Goal: Communication & Community: Ask a question

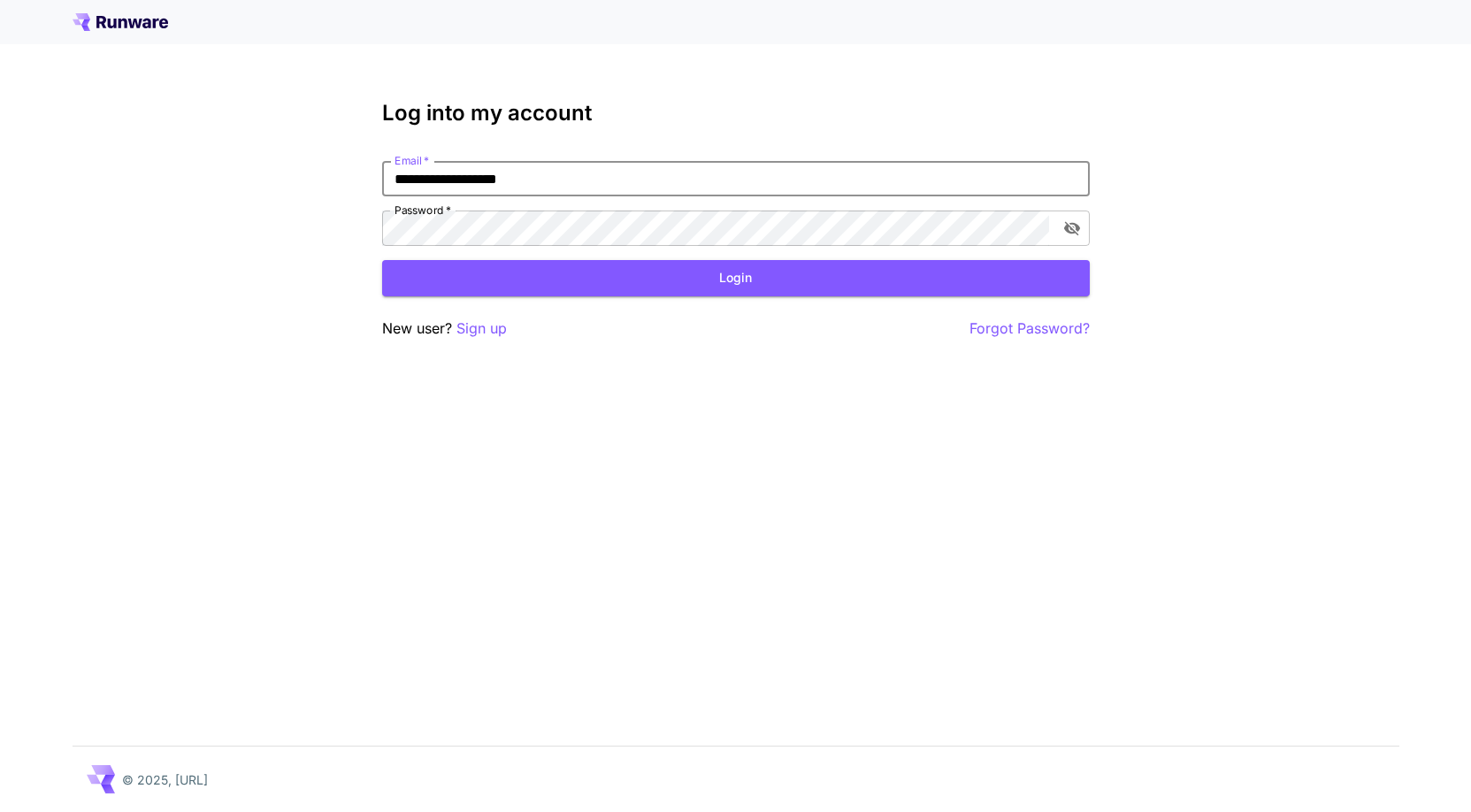
type input "**********"
click at [735, 274] on button "Login" at bounding box center [736, 277] width 708 height 36
click at [784, 283] on div "Login" at bounding box center [736, 277] width 708 height 36
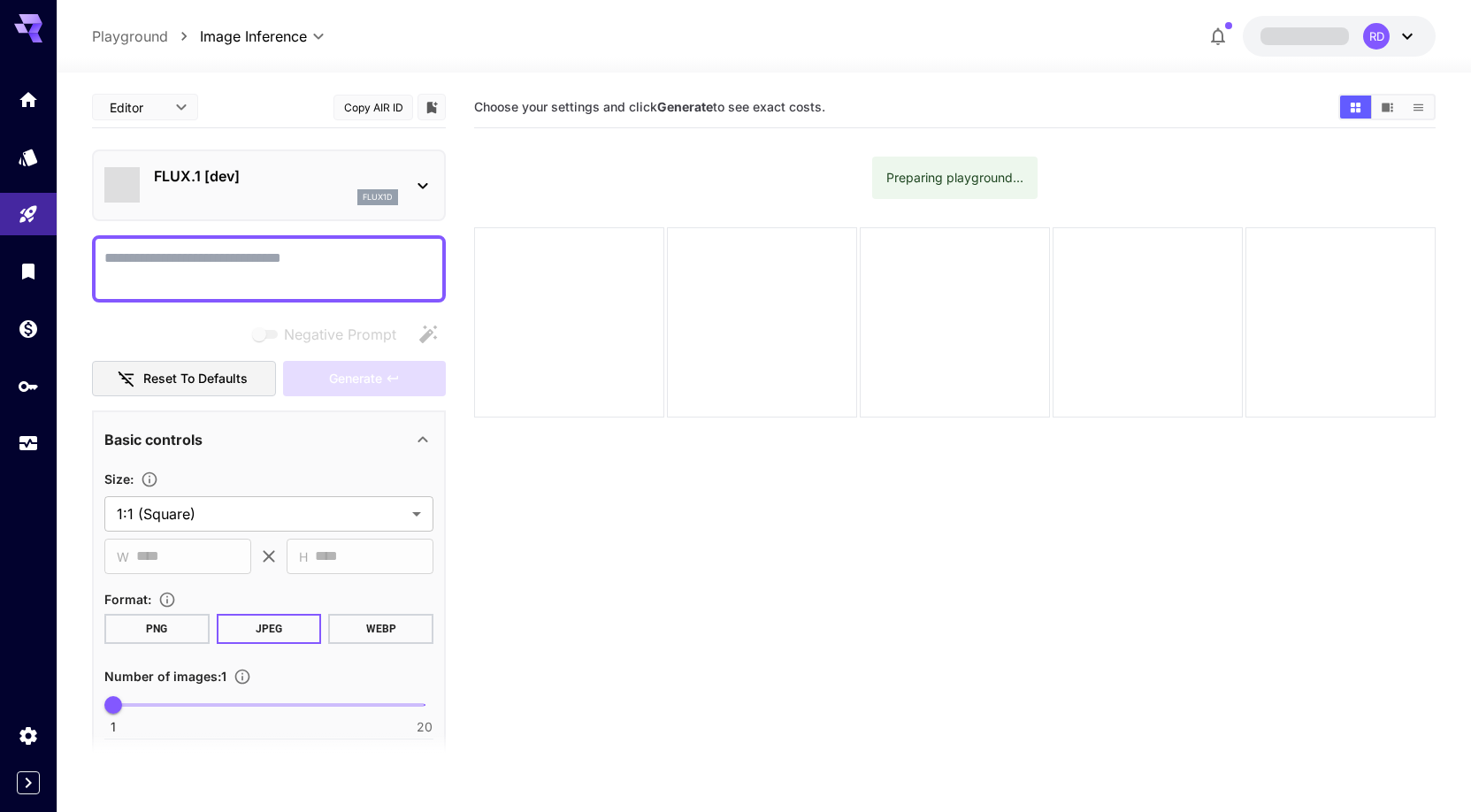
type input "**********"
click at [1410, 32] on icon at bounding box center [1407, 36] width 21 height 21
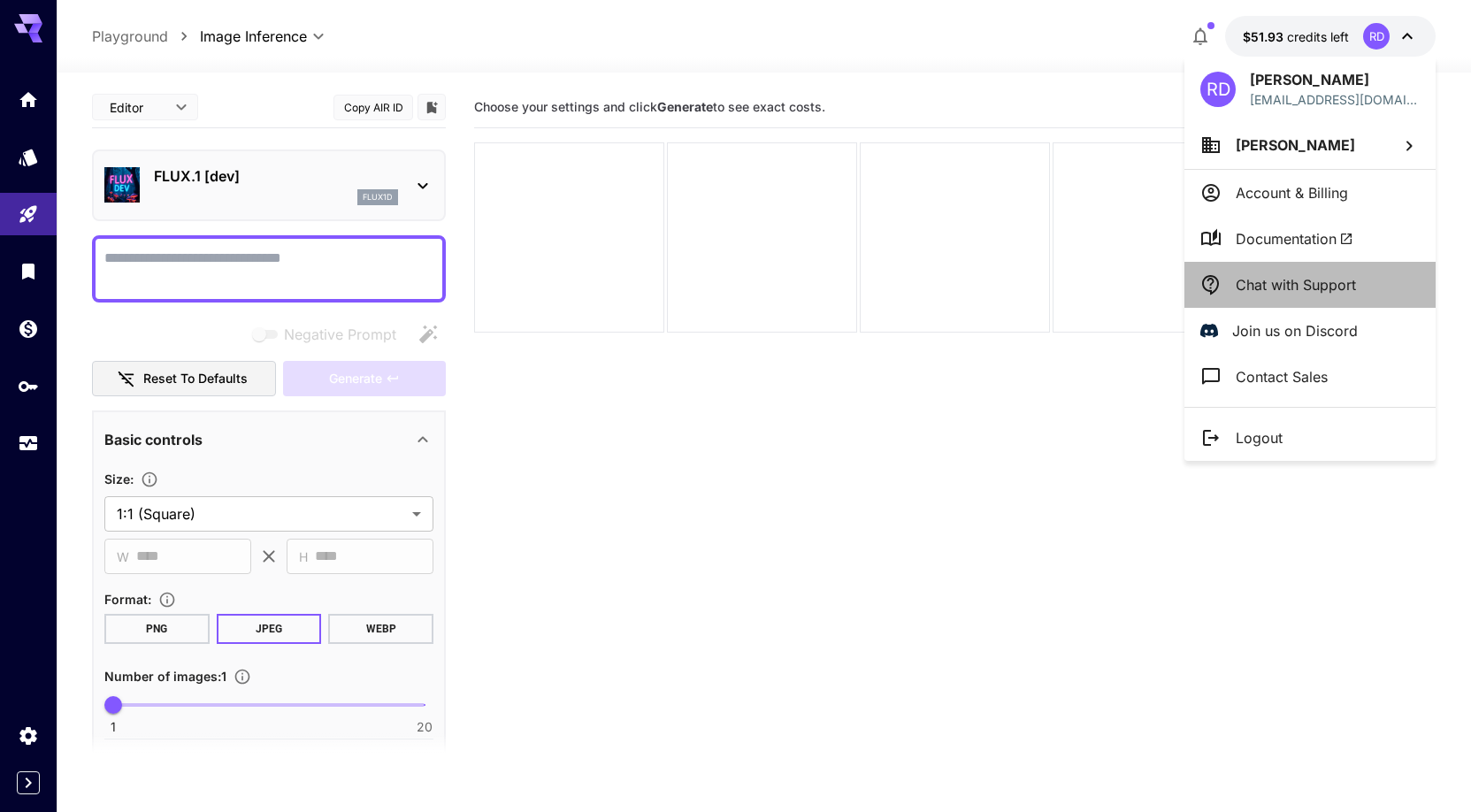
click at [1278, 286] on p "Chat with Support" at bounding box center [1296, 285] width 121 height 21
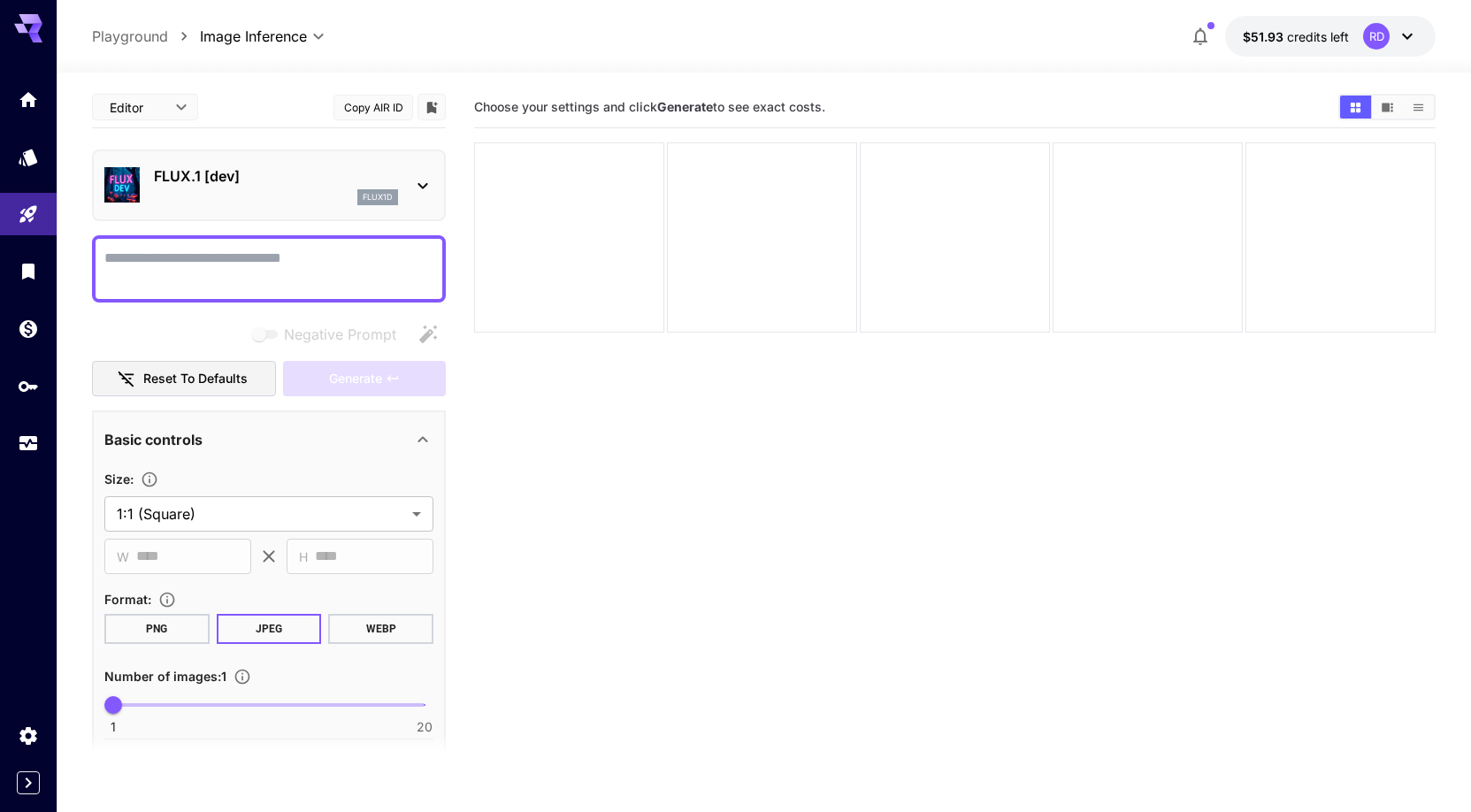
click at [1411, 27] on div "RD" at bounding box center [1390, 36] width 55 height 27
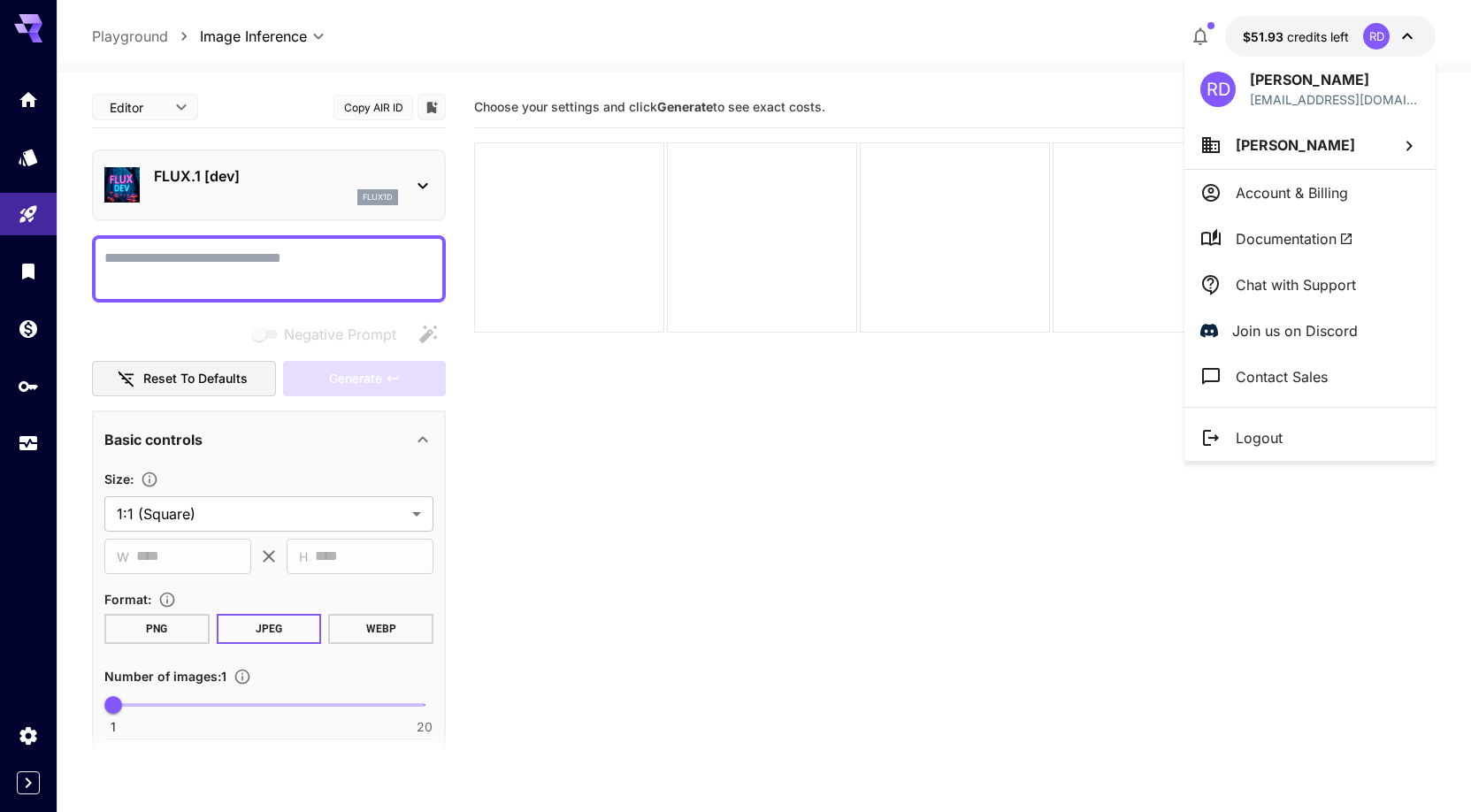
click at [1311, 437] on li "Logout" at bounding box center [1310, 438] width 251 height 46
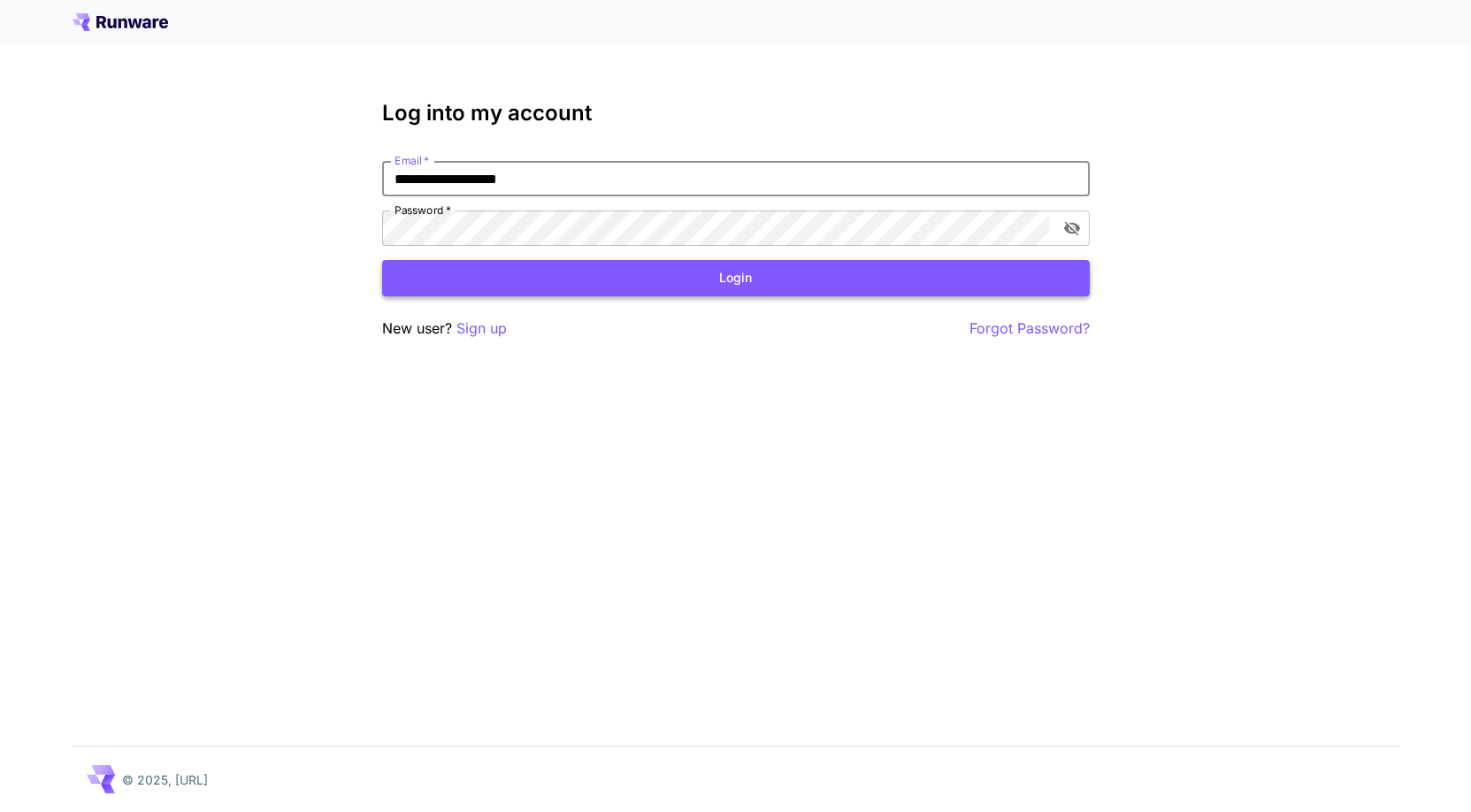
type input "**********"
click at [681, 292] on button "Login" at bounding box center [736, 277] width 708 height 36
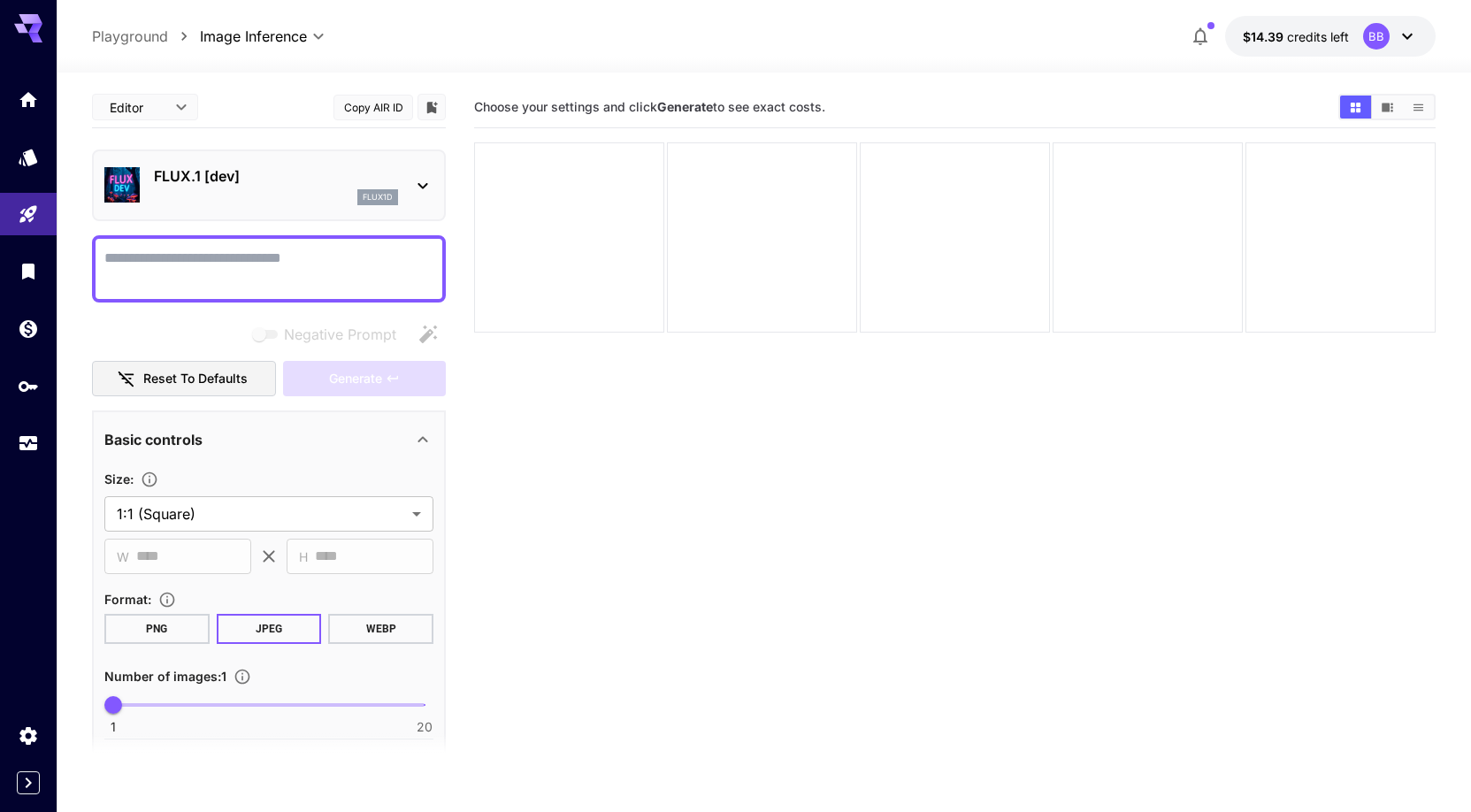
click at [1410, 34] on icon at bounding box center [1407, 36] width 21 height 21
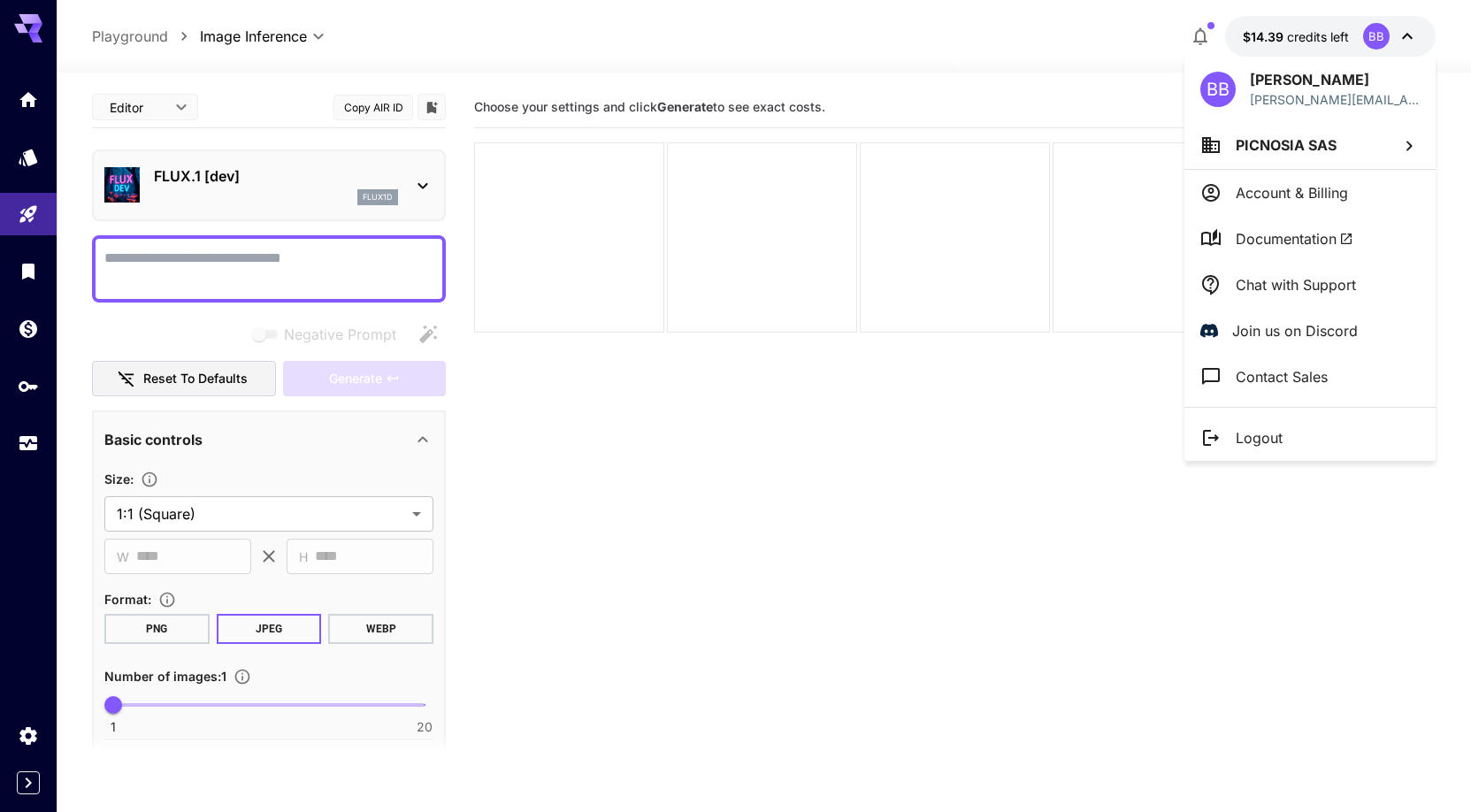
click at [1290, 284] on p "Chat with Support" at bounding box center [1296, 285] width 121 height 21
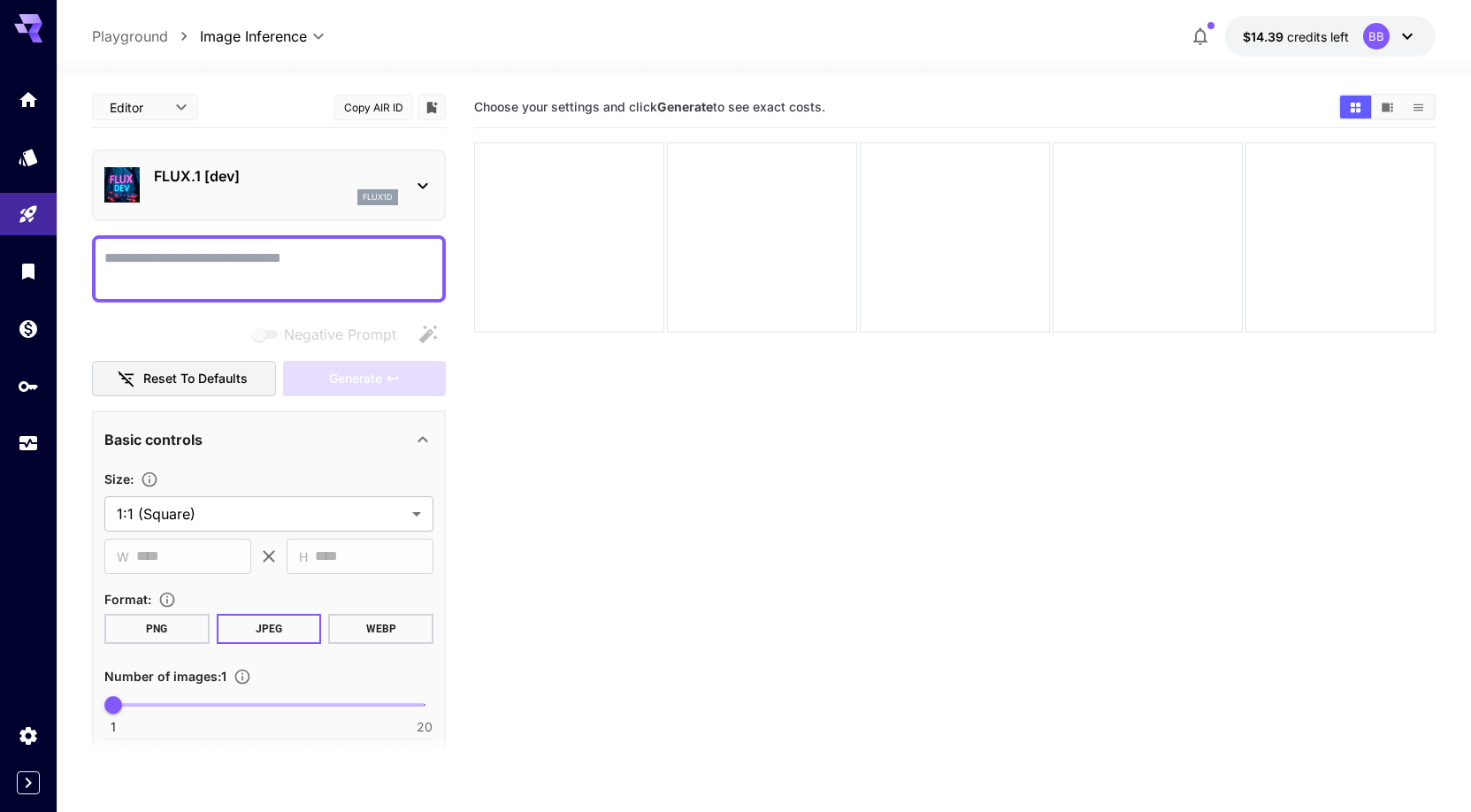
click at [1415, 34] on icon at bounding box center [1407, 36] width 21 height 21
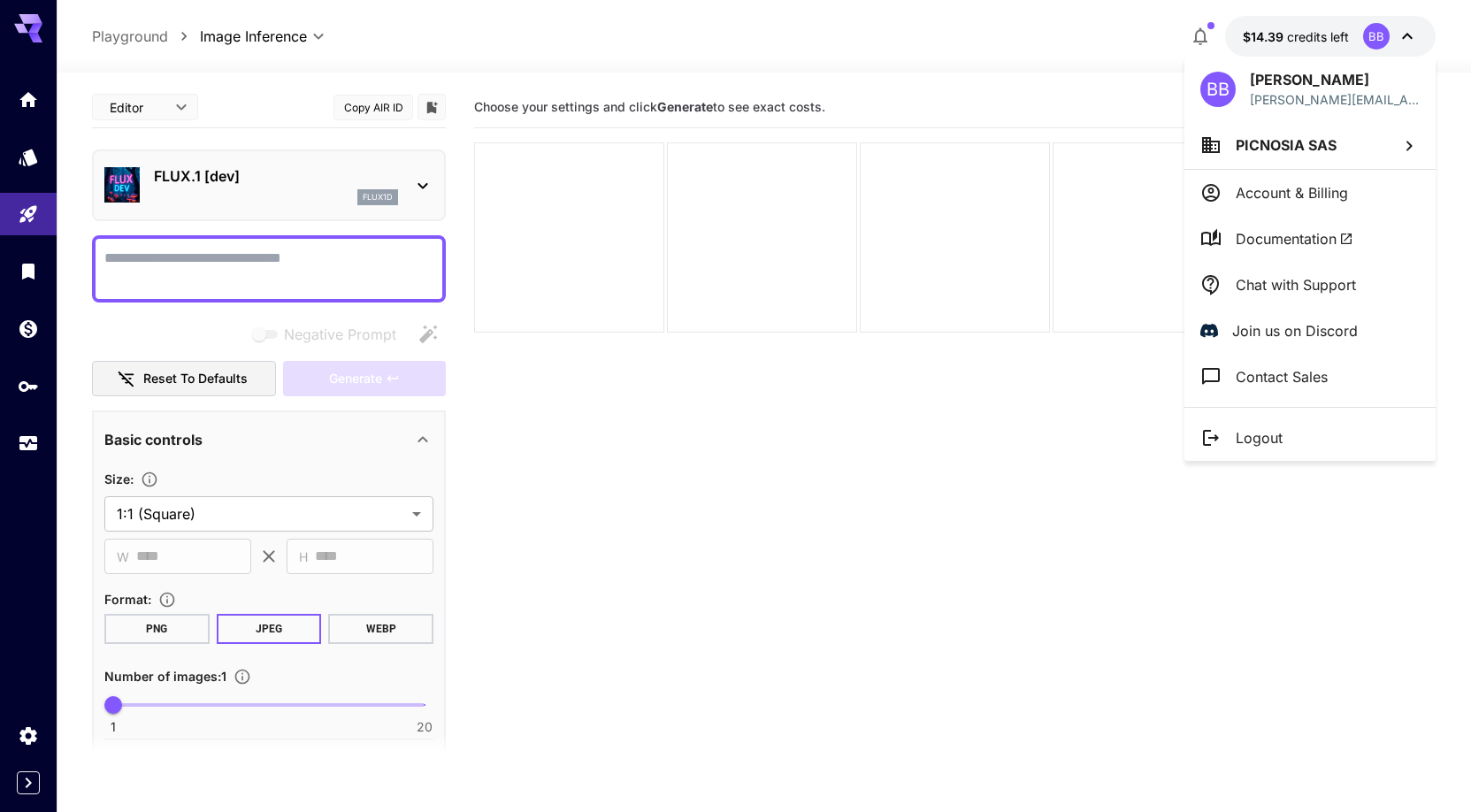
click at [1288, 437] on li "Logout" at bounding box center [1310, 438] width 251 height 46
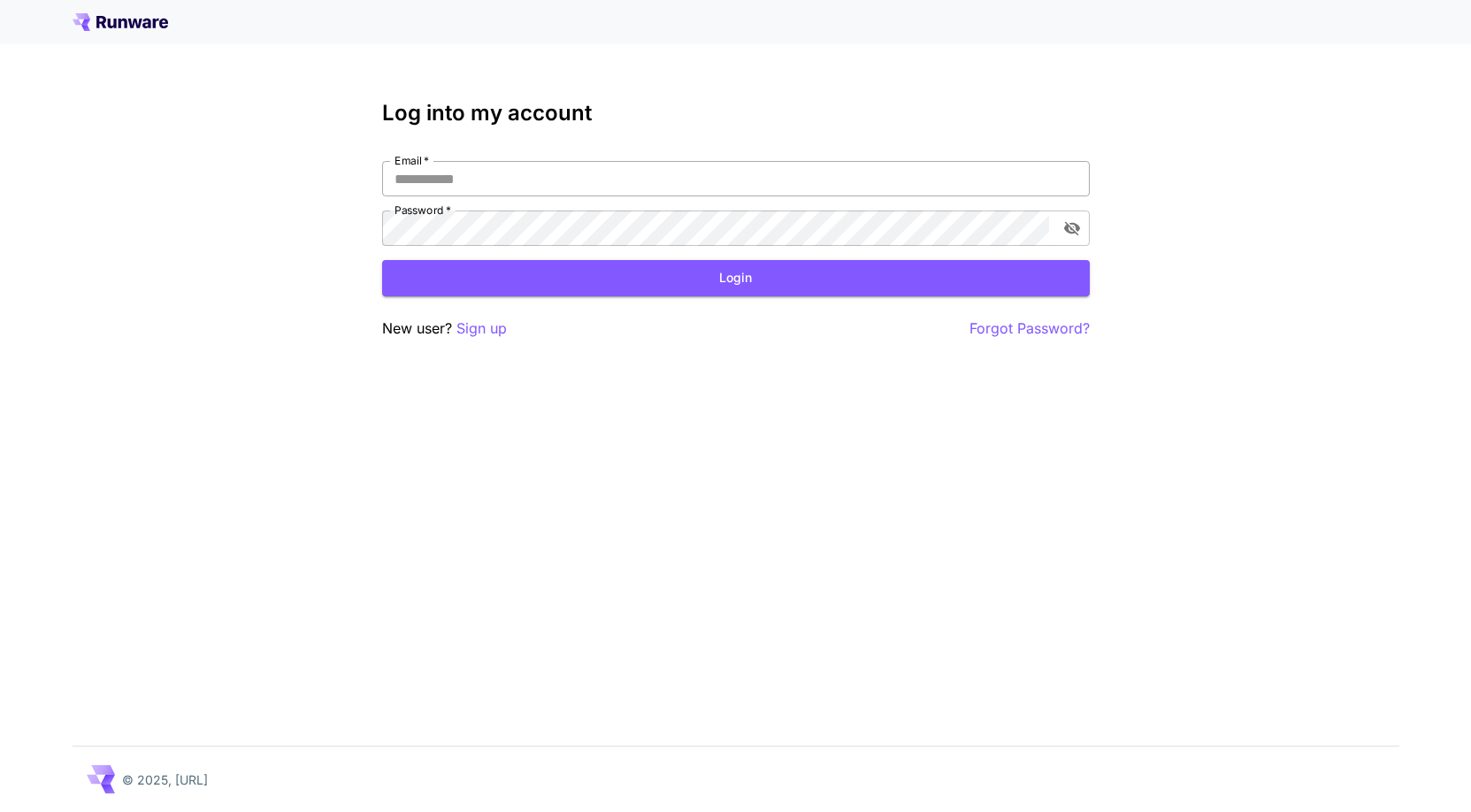
click at [533, 172] on input "Email   *" at bounding box center [736, 179] width 708 height 35
type input "**********"
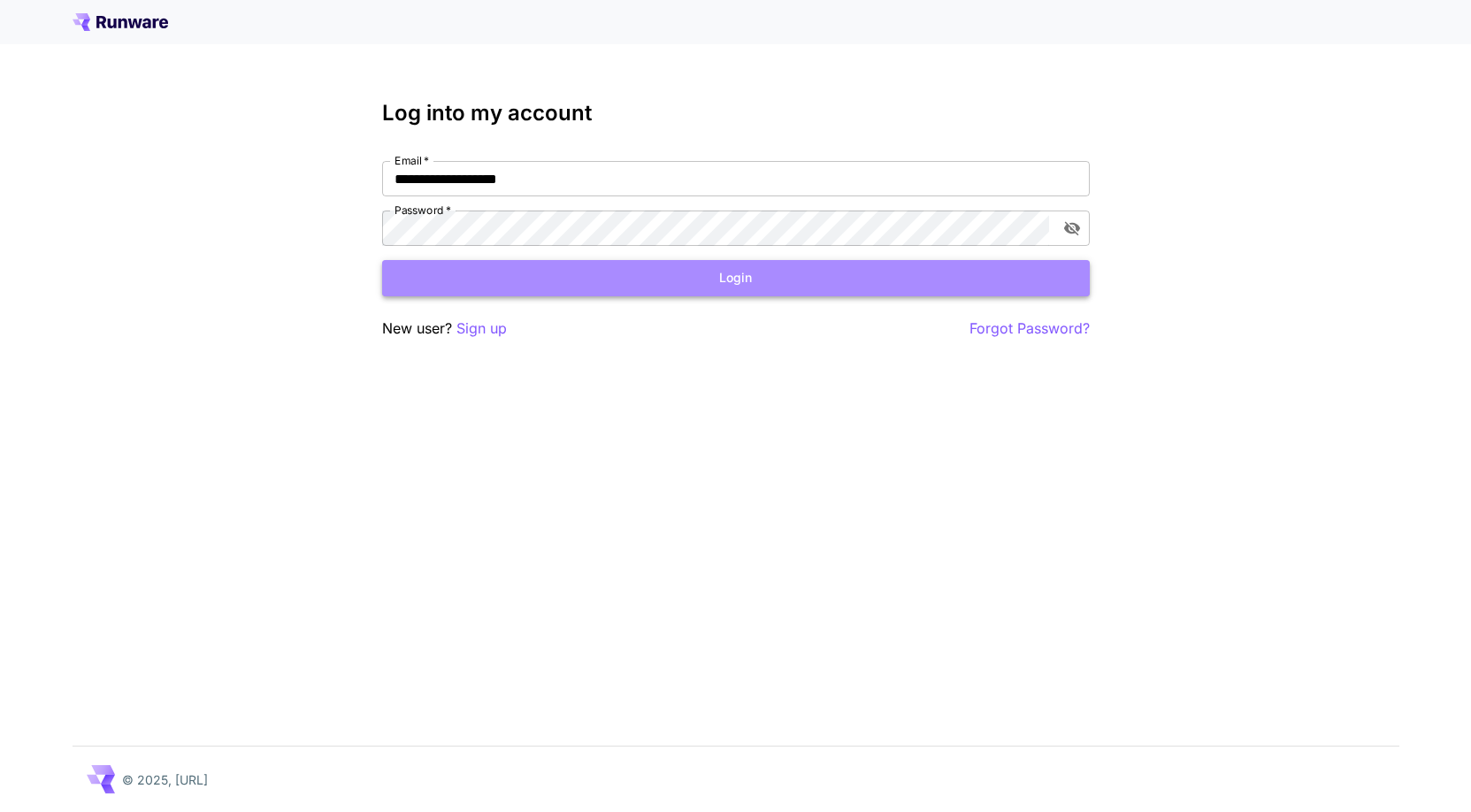
click at [683, 283] on button "Login" at bounding box center [736, 277] width 708 height 36
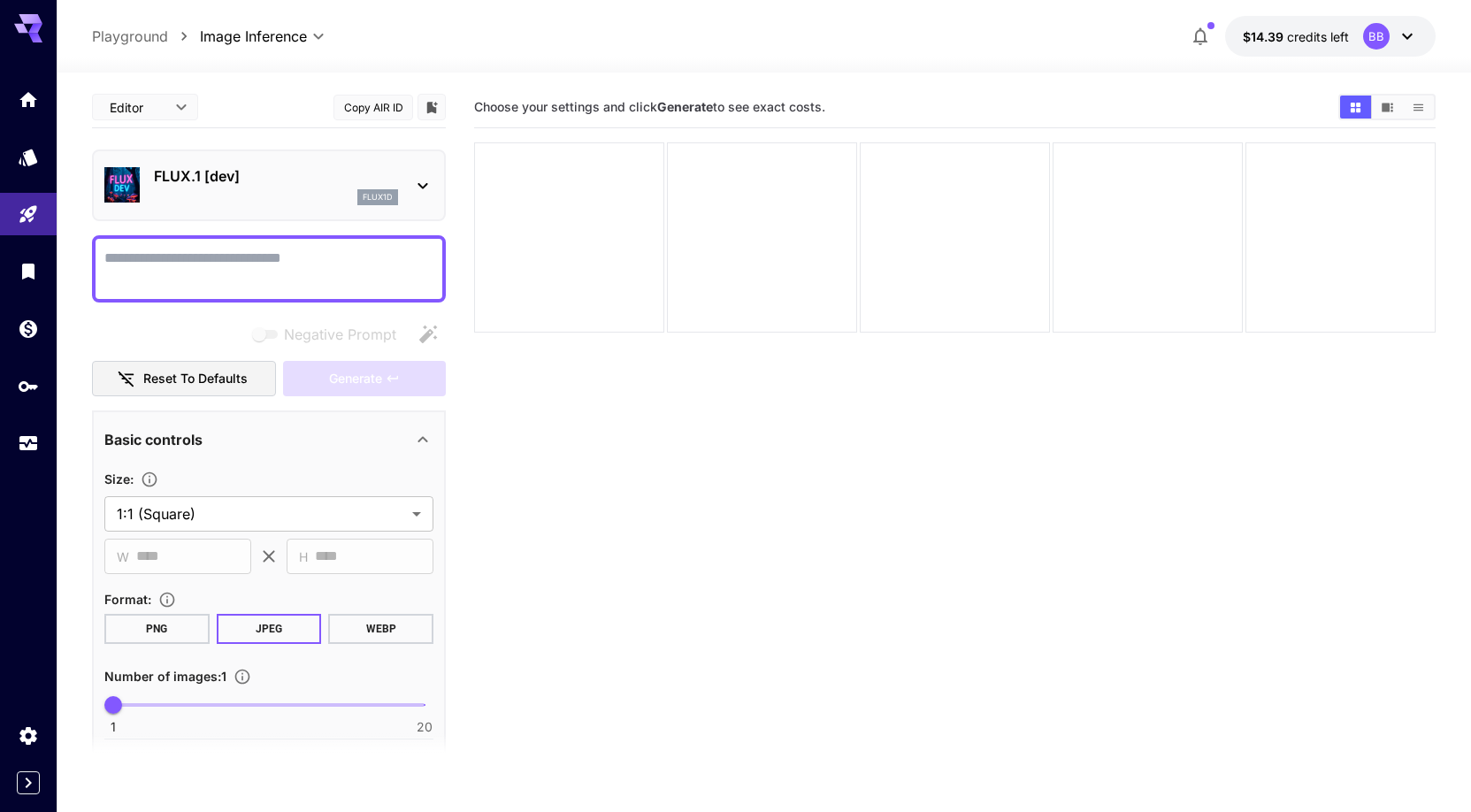
click at [1408, 37] on icon at bounding box center [1407, 36] width 11 height 6
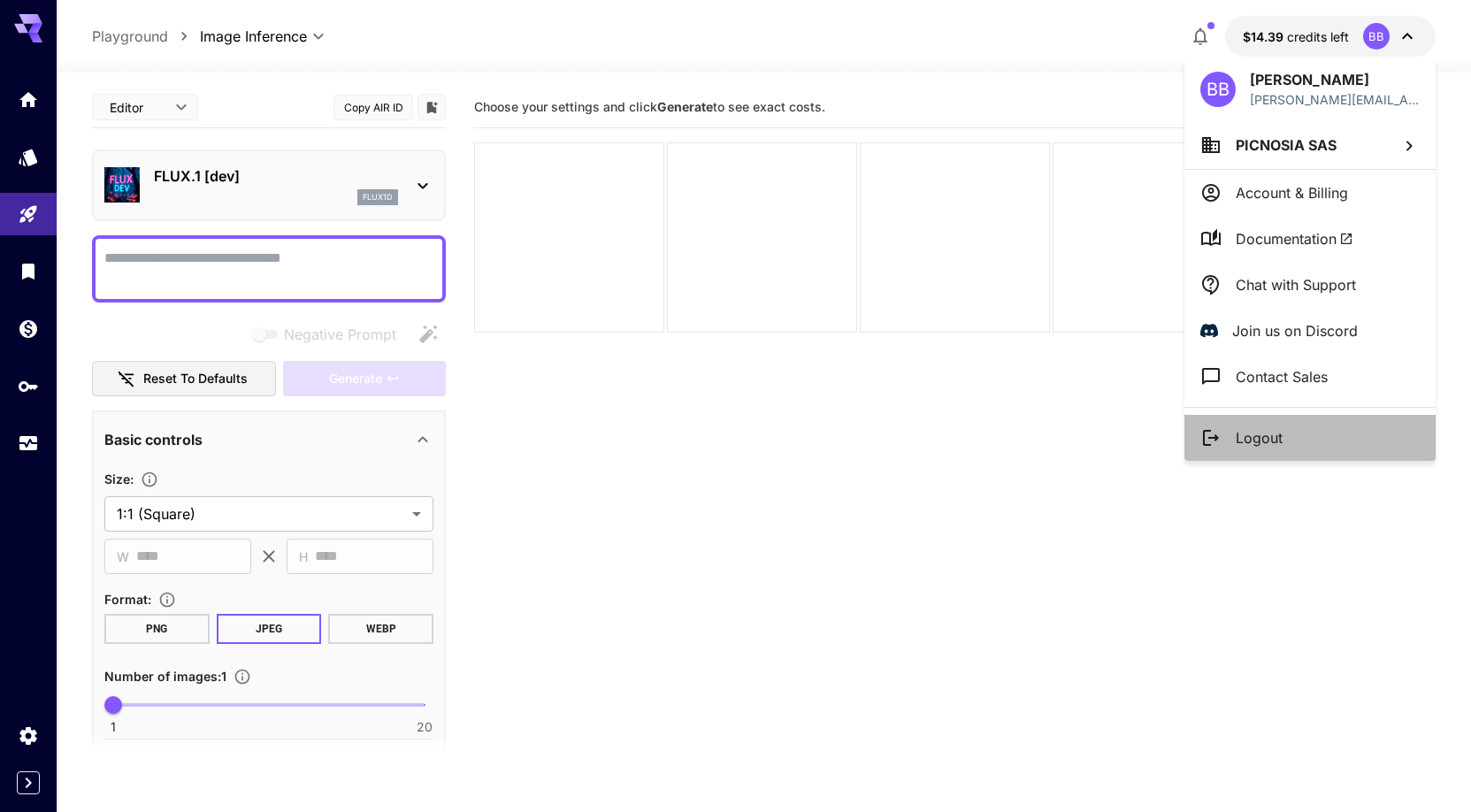
click at [1269, 434] on p "Logout" at bounding box center [1259, 438] width 47 height 21
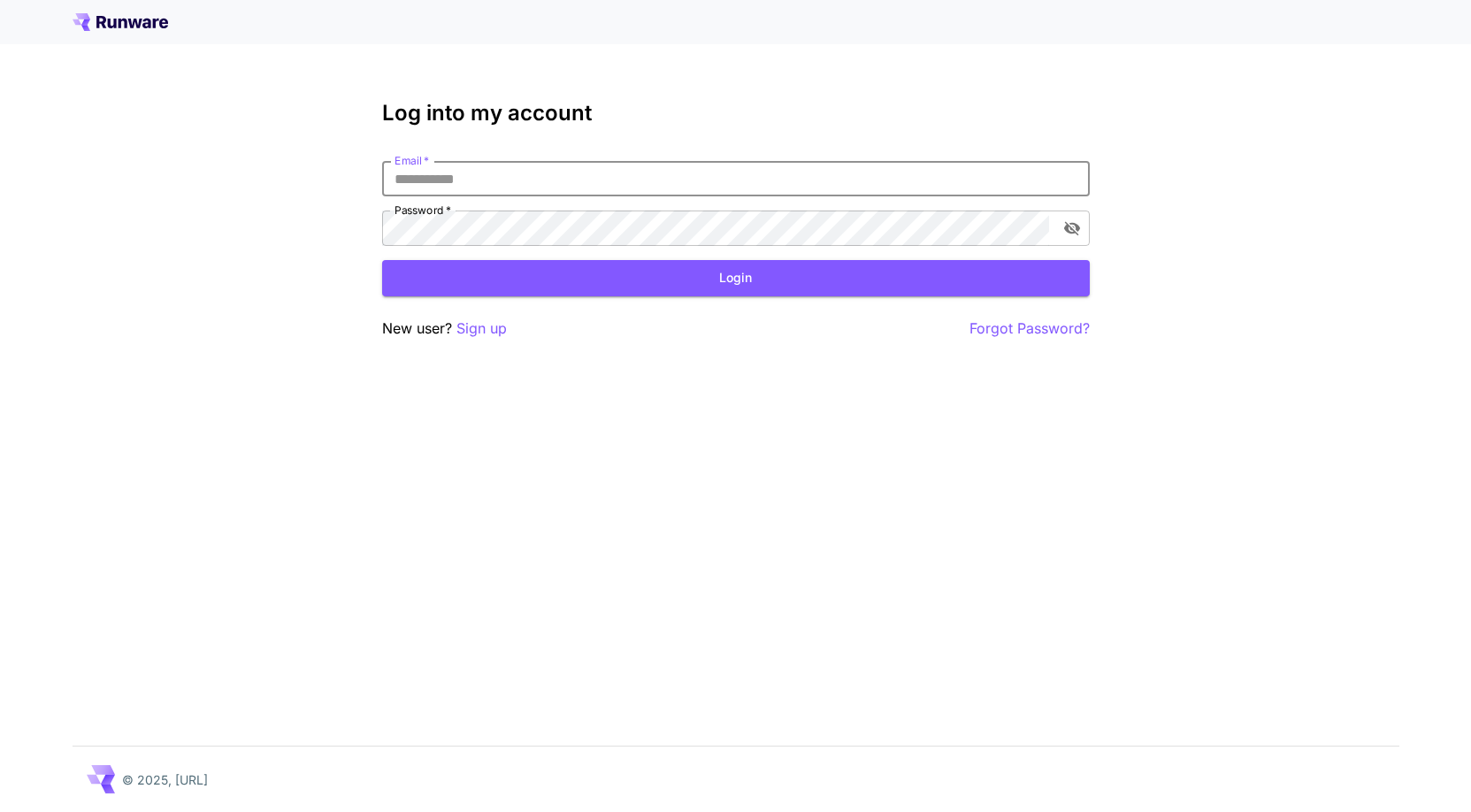
click at [642, 191] on input "Email   *" at bounding box center [736, 179] width 708 height 35
click at [663, 176] on input "Email   *" at bounding box center [736, 179] width 708 height 35
click at [482, 175] on input "Email   *" at bounding box center [736, 179] width 708 height 35
type input "**********"
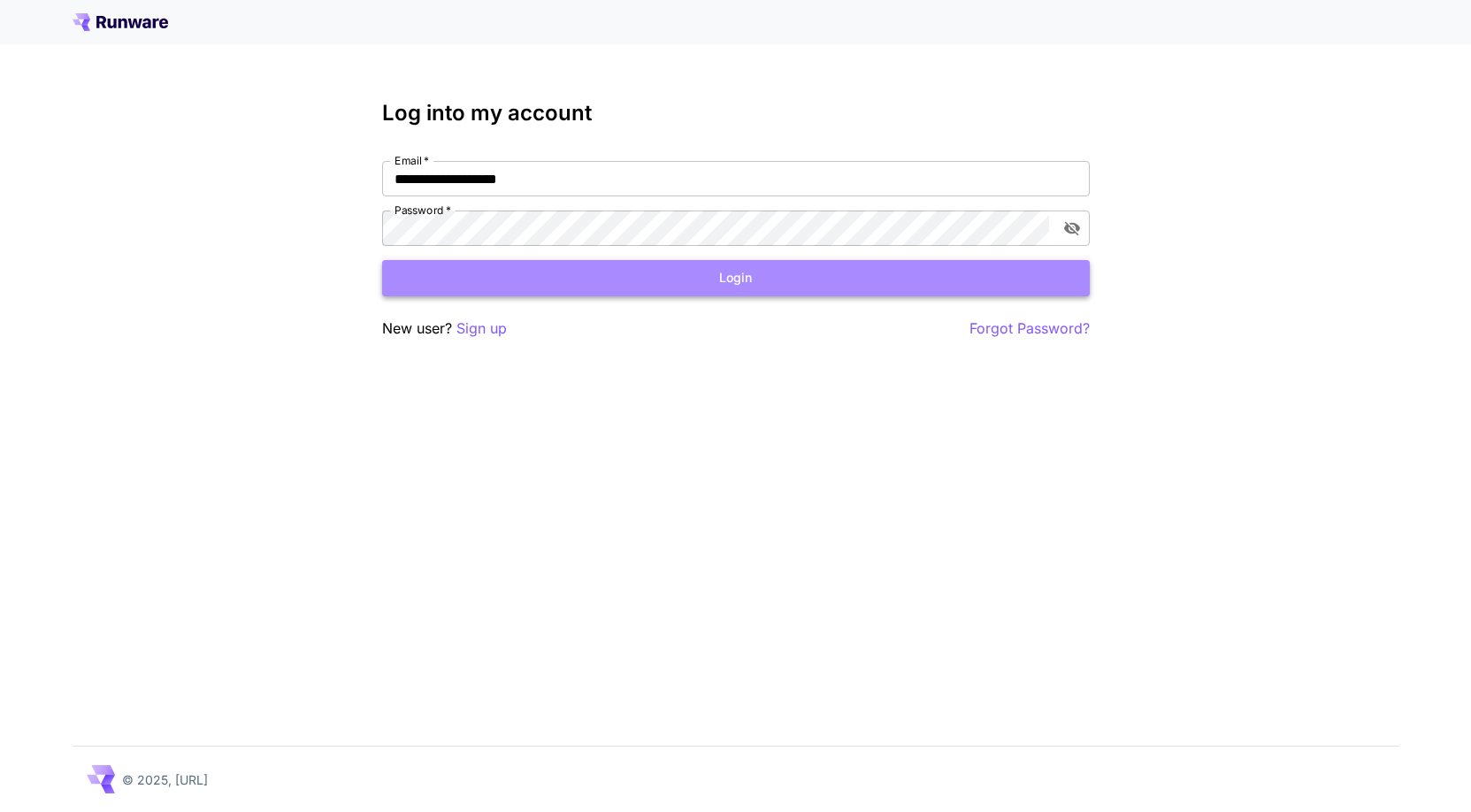
click at [569, 274] on button "Login" at bounding box center [736, 277] width 708 height 36
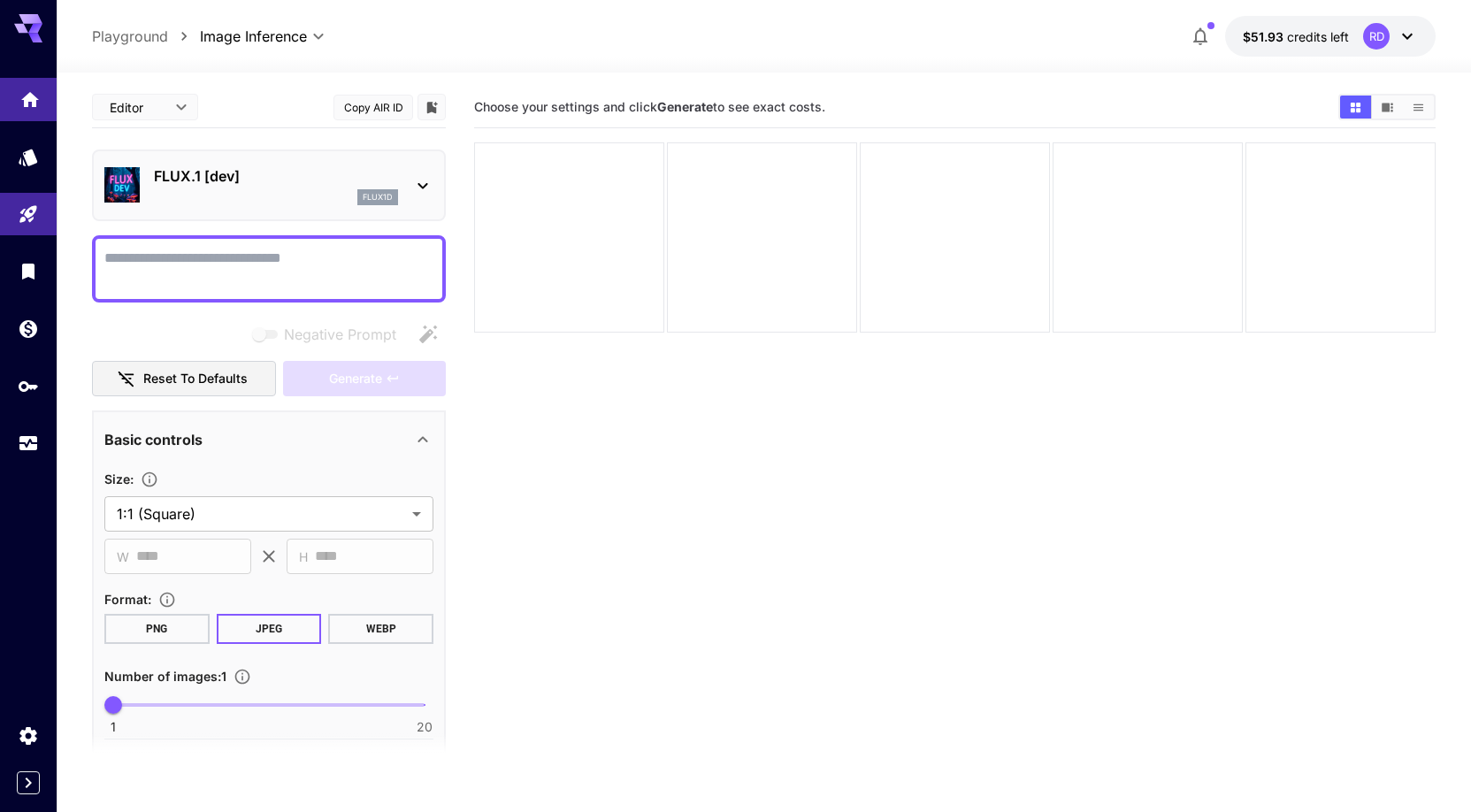
click at [24, 101] on icon "Home" at bounding box center [30, 94] width 18 height 15
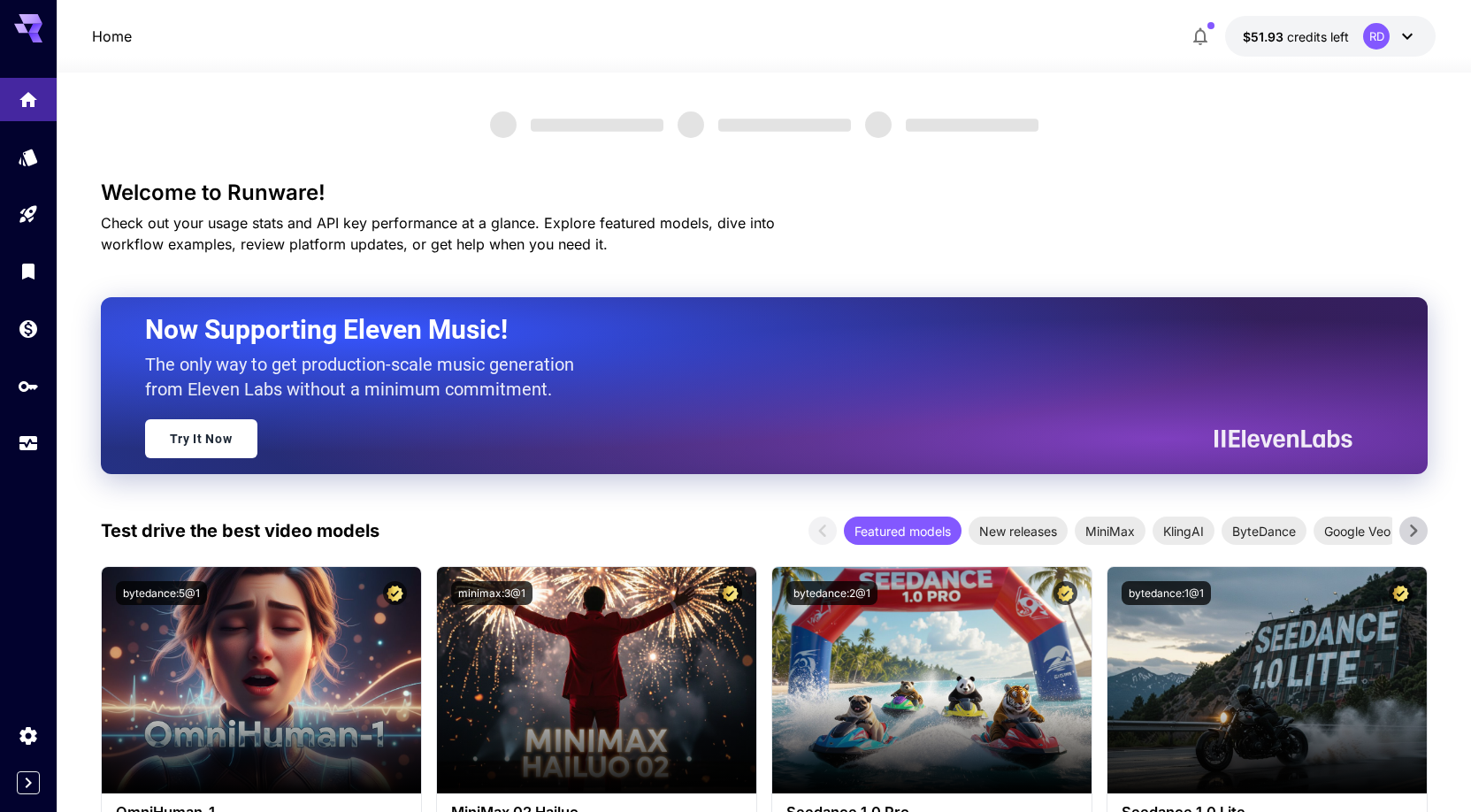
click at [1408, 38] on icon at bounding box center [1407, 36] width 11 height 6
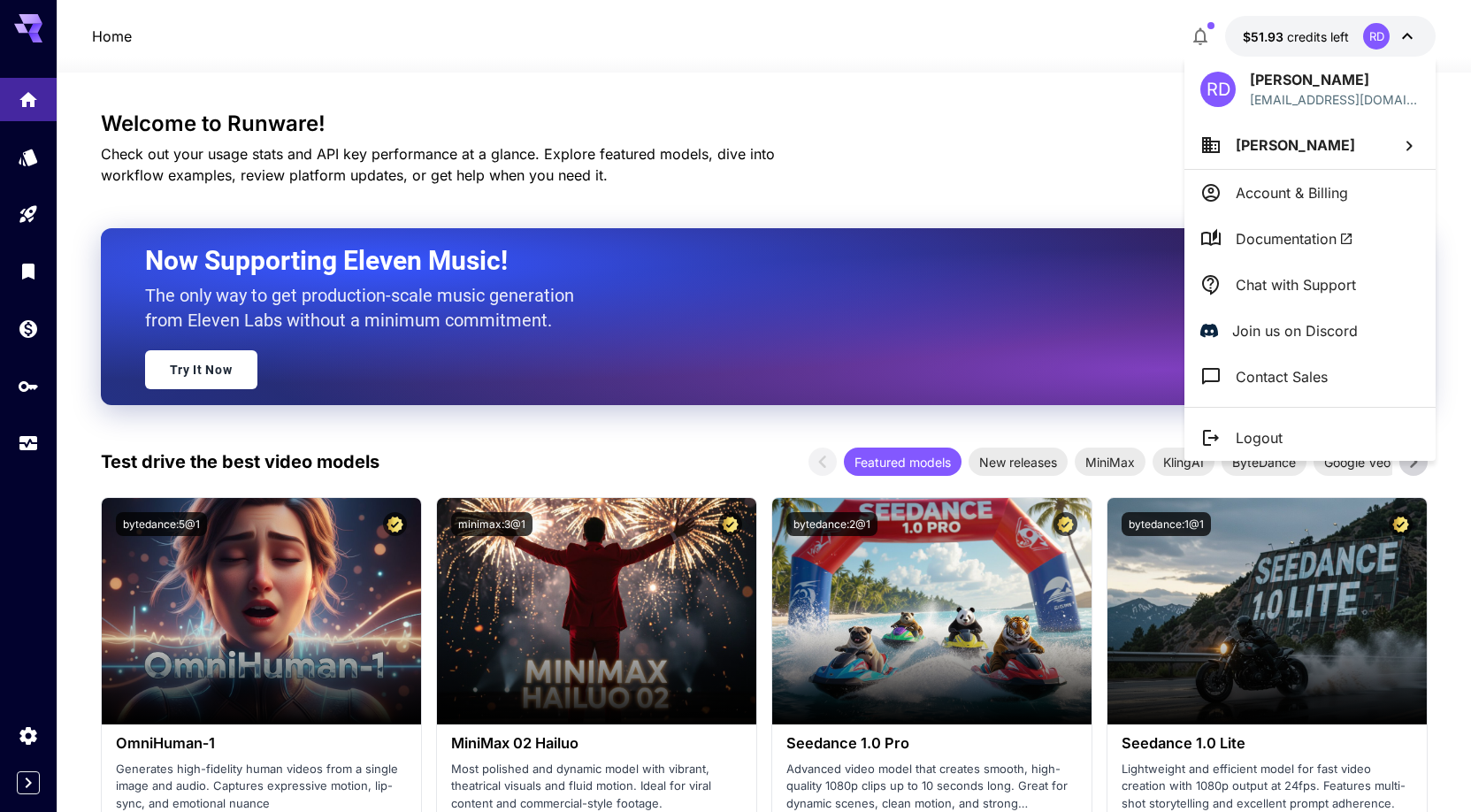
click at [1321, 287] on p "Chat with Support" at bounding box center [1296, 285] width 121 height 21
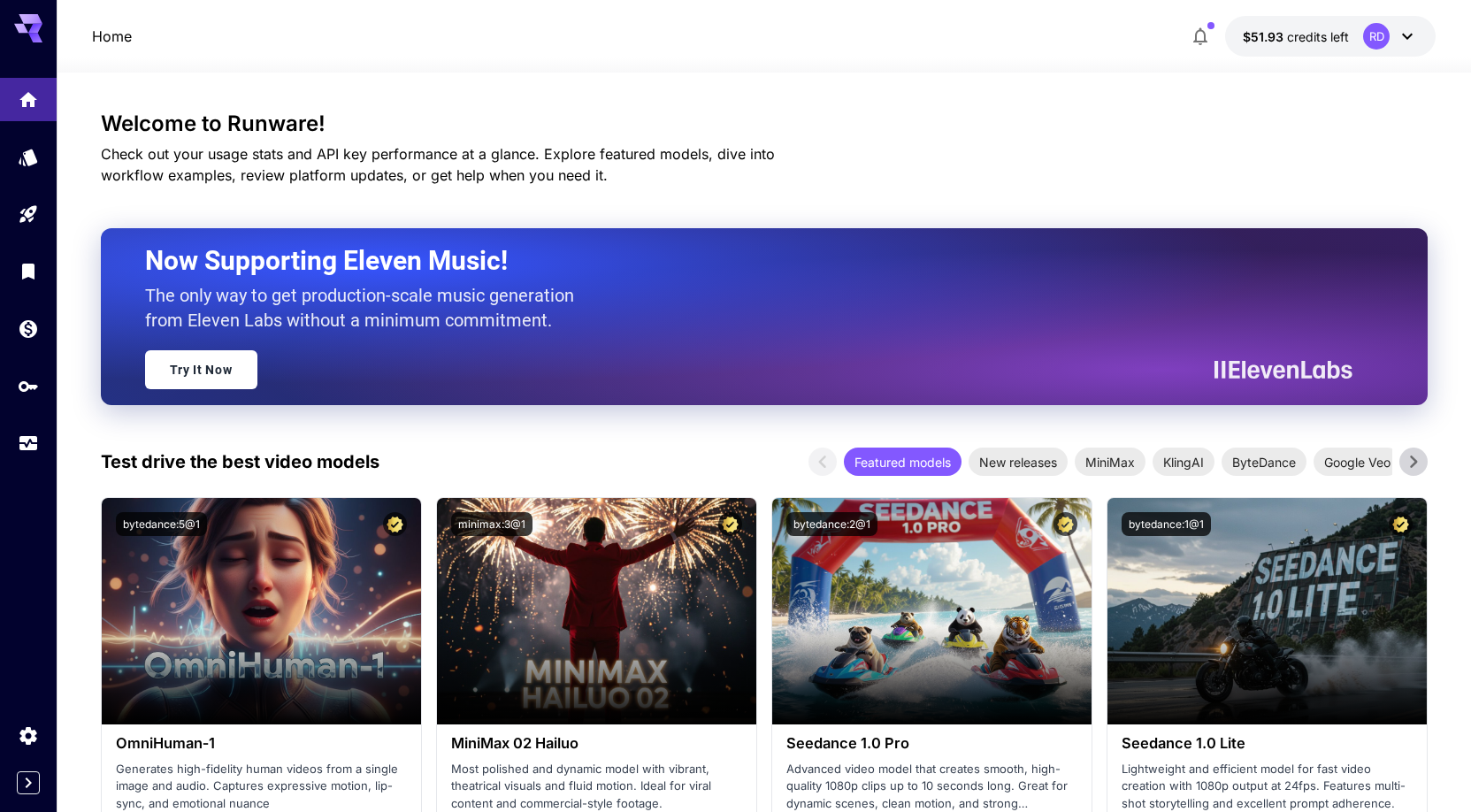
click at [1407, 32] on icon at bounding box center [1407, 36] width 21 height 21
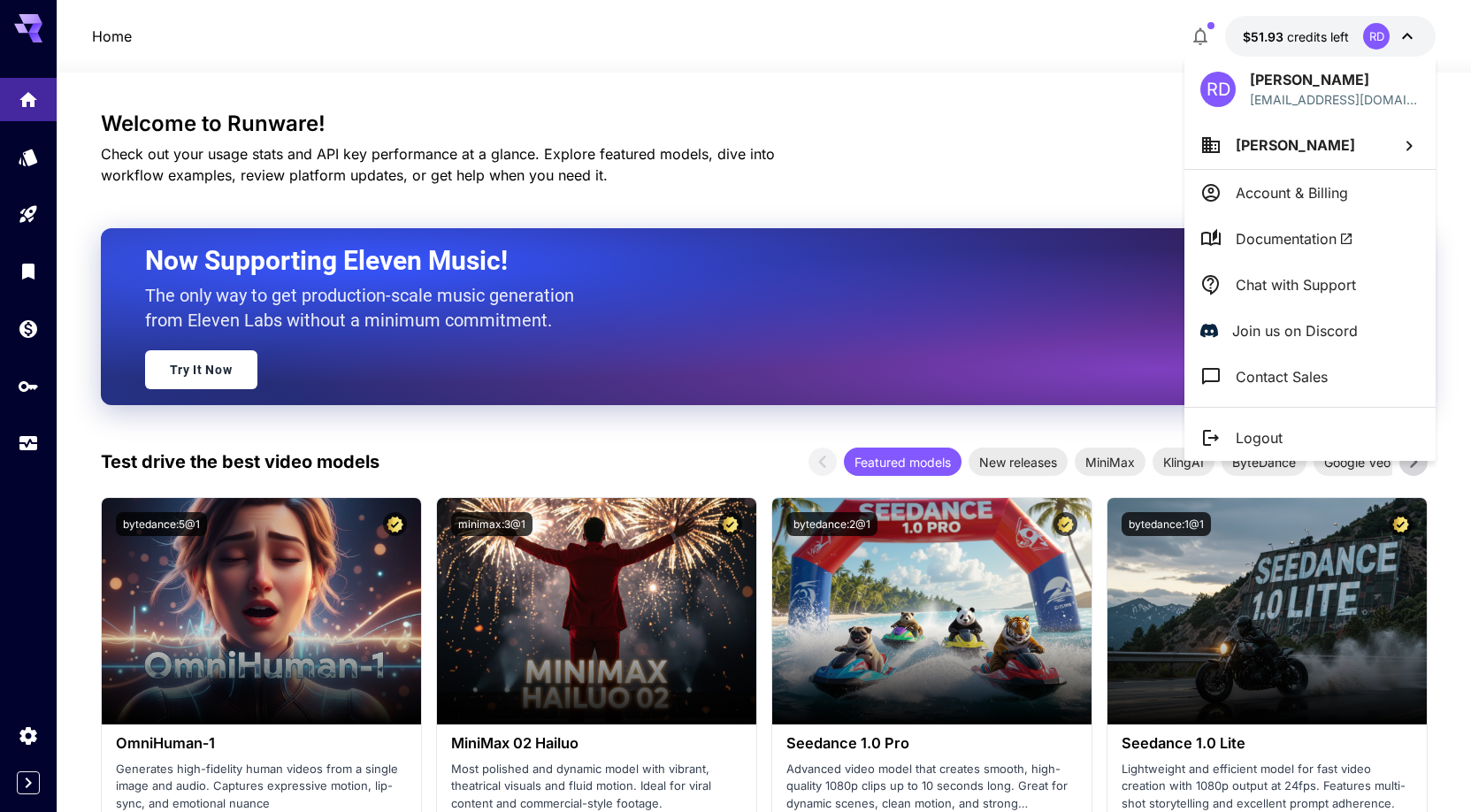
click at [1290, 293] on p "Chat with Support" at bounding box center [1296, 285] width 121 height 21
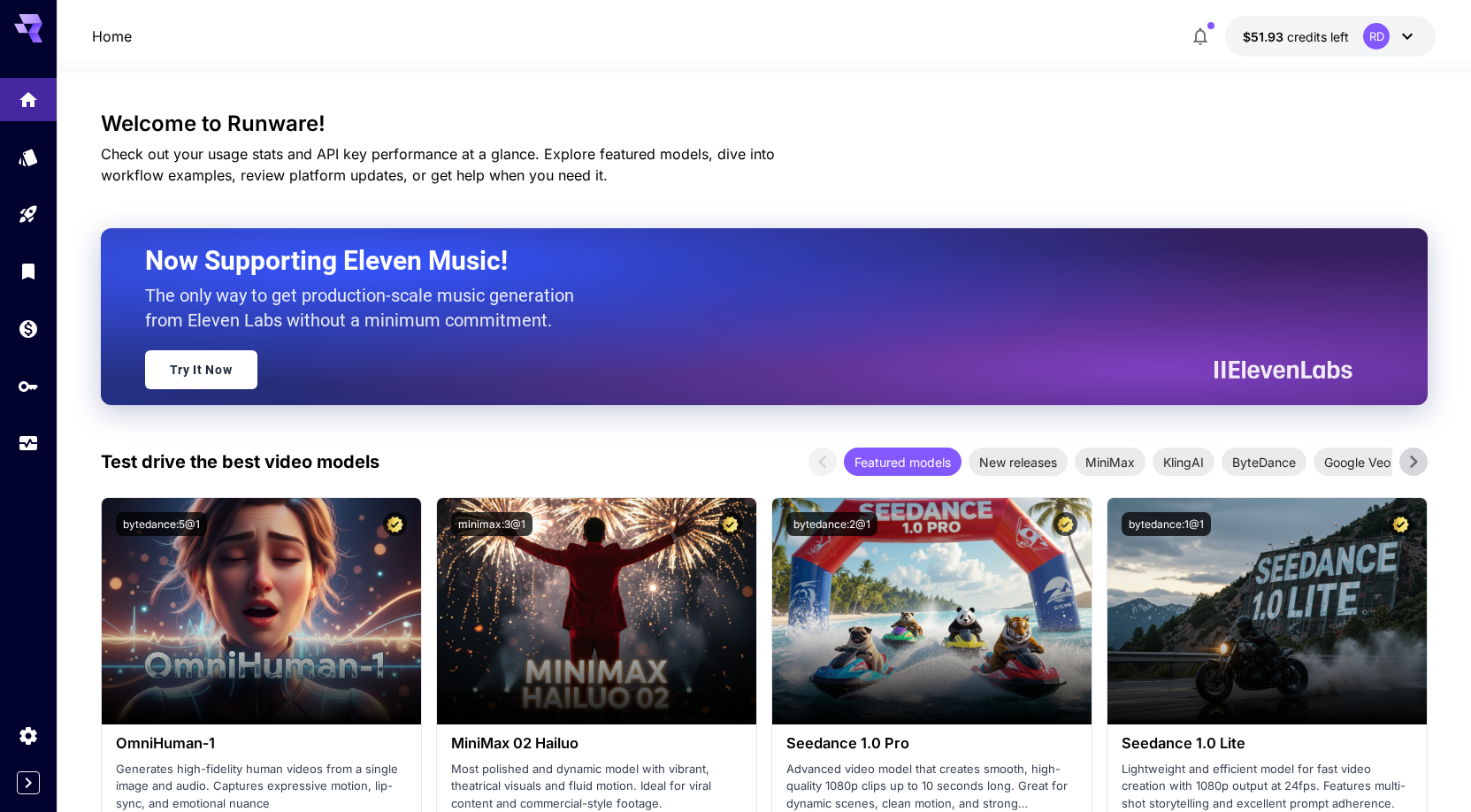
click at [1416, 40] on icon at bounding box center [1407, 36] width 21 height 21
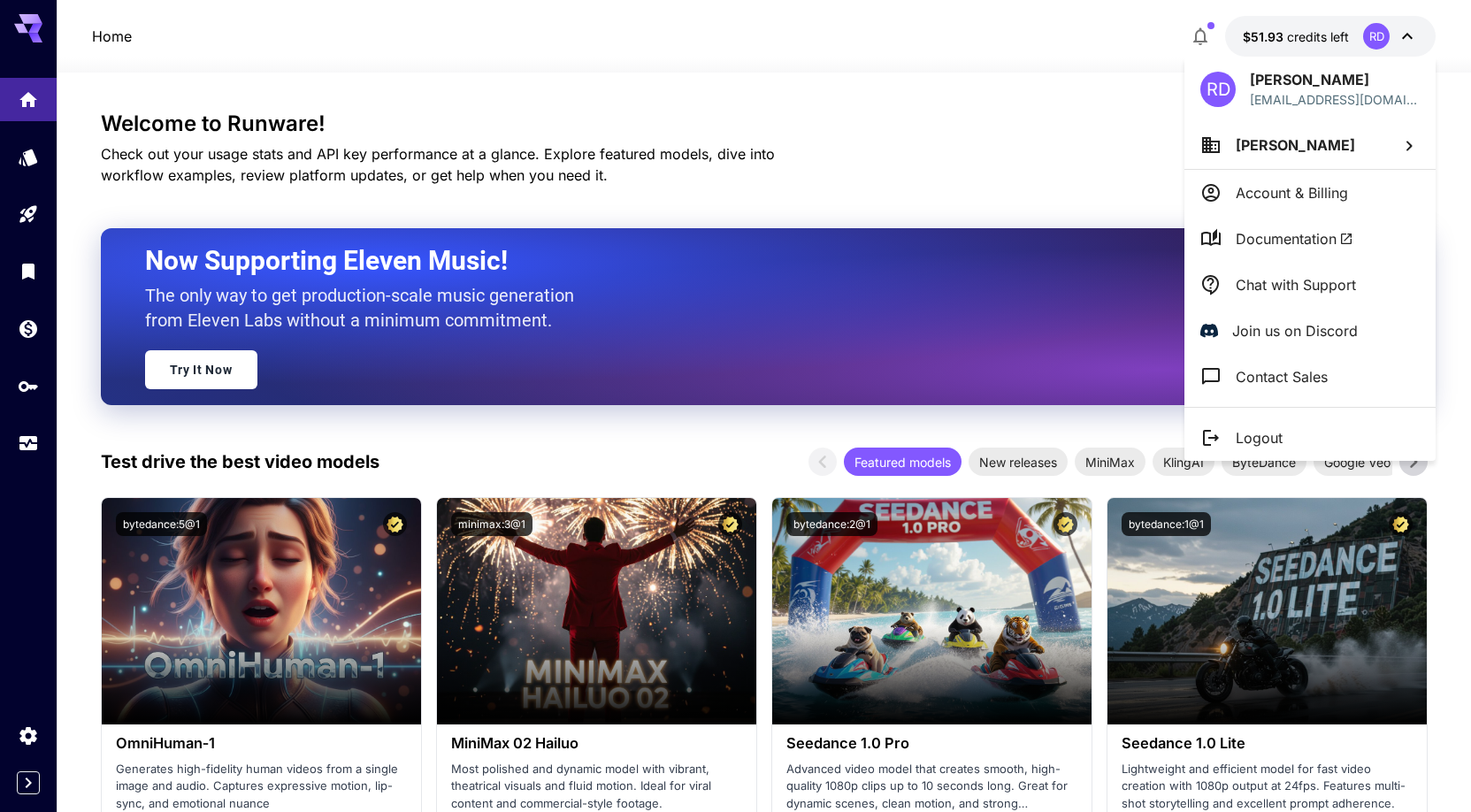
click at [1001, 179] on div at bounding box center [735, 406] width 1471 height 812
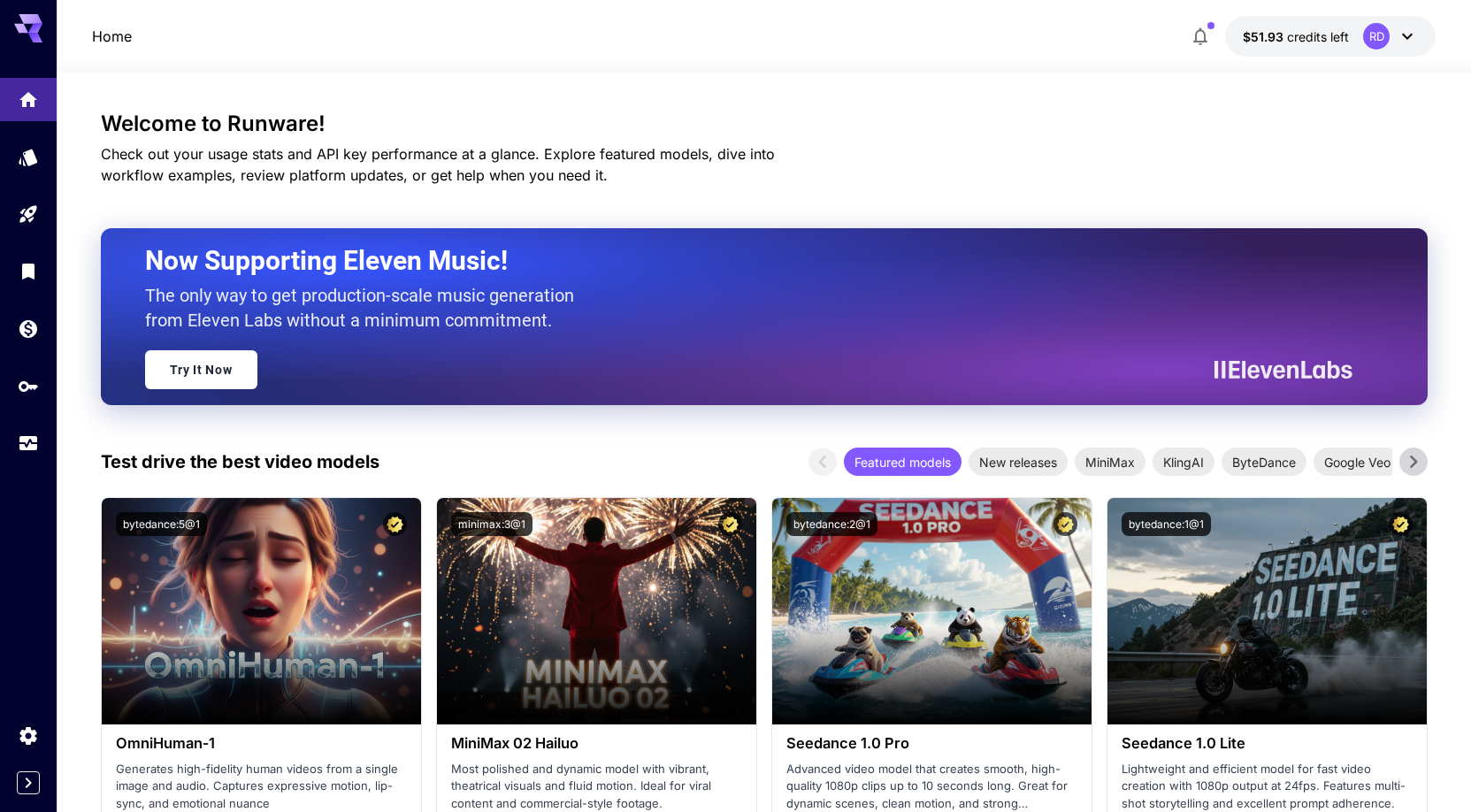
click at [16, 791] on div at bounding box center [28, 783] width 57 height 23
click at [26, 786] on icon "Expand sidebar" at bounding box center [28, 783] width 21 height 21
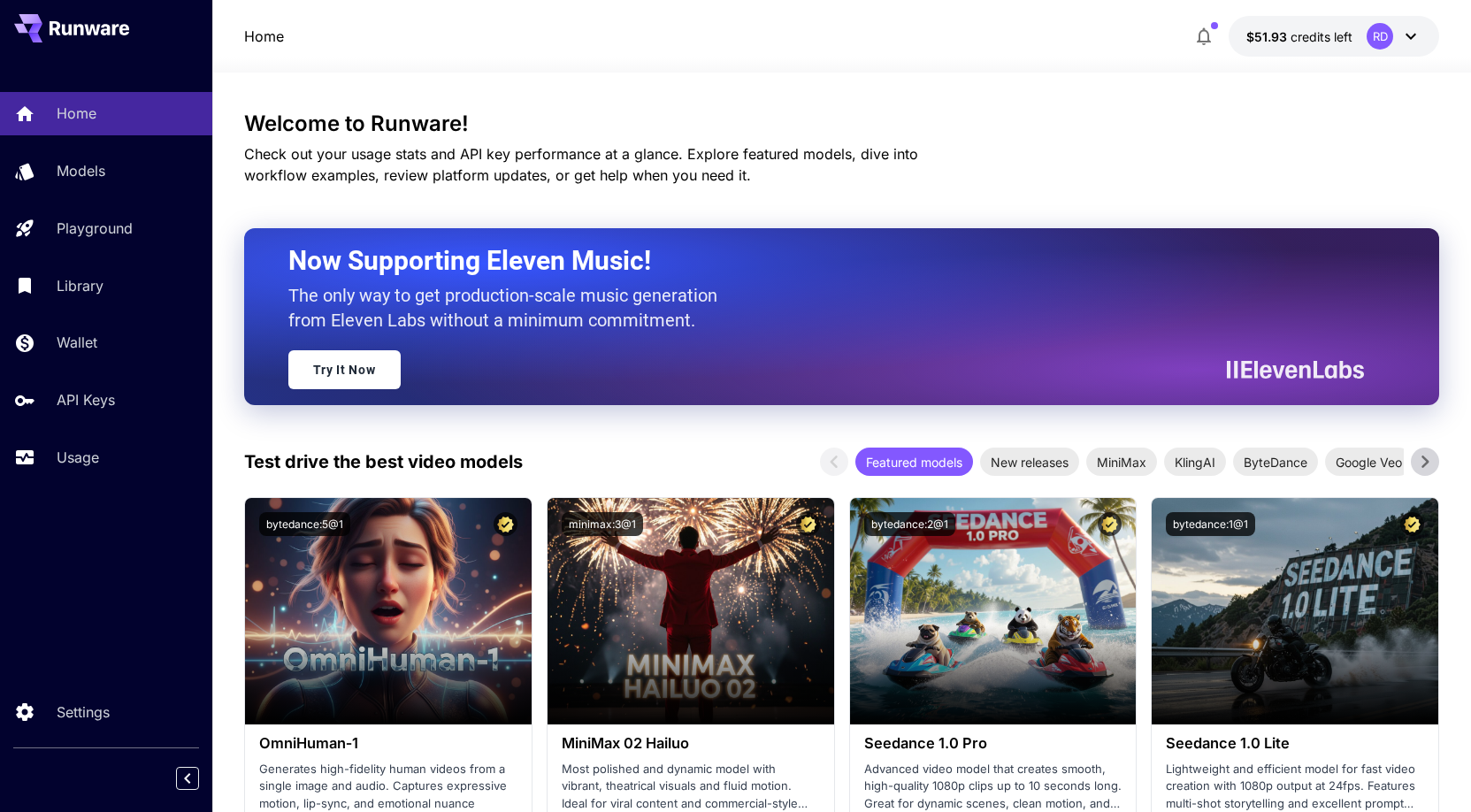
click at [1406, 35] on icon at bounding box center [1411, 36] width 11 height 6
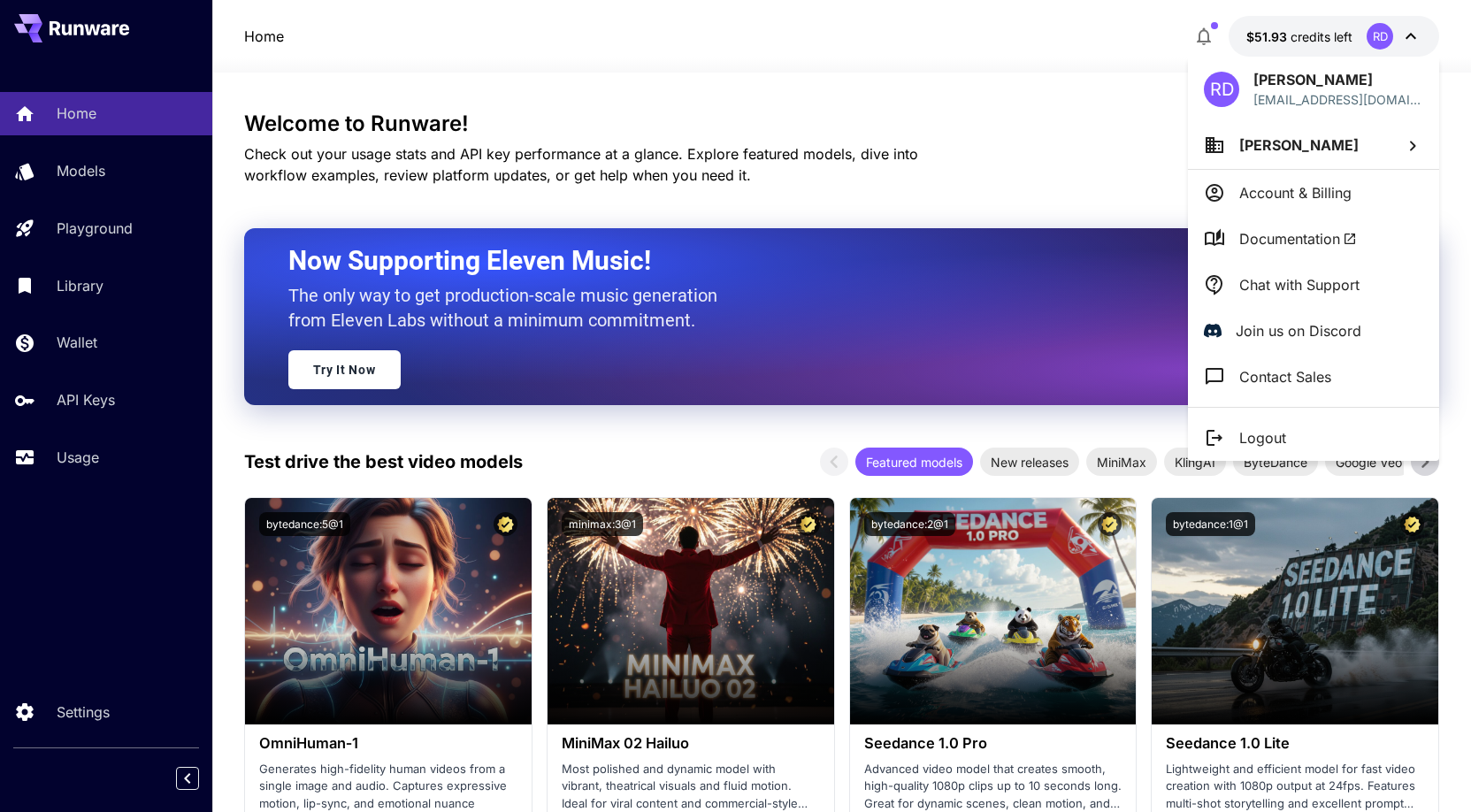
click at [846, 178] on div at bounding box center [735, 406] width 1471 height 812
